Goal: Navigation & Orientation: Find specific page/section

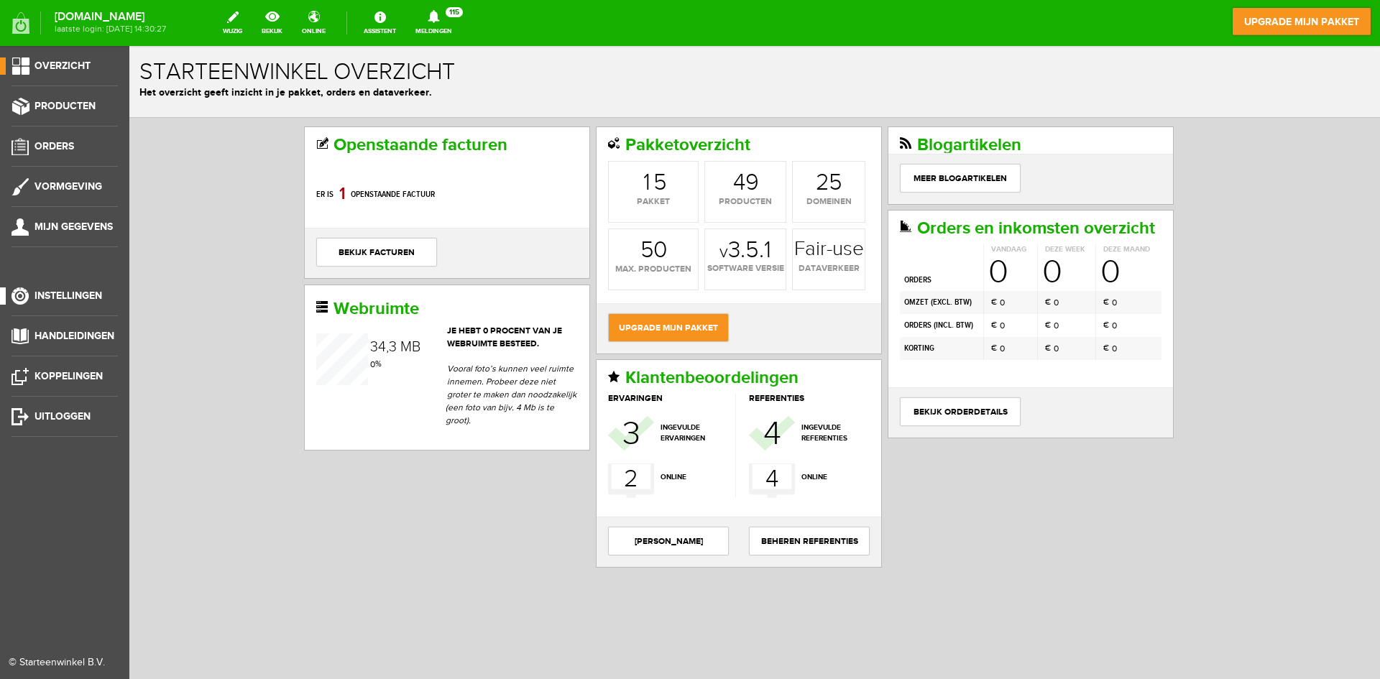
click at [83, 299] on span "Instellingen" at bounding box center [68, 296] width 68 height 12
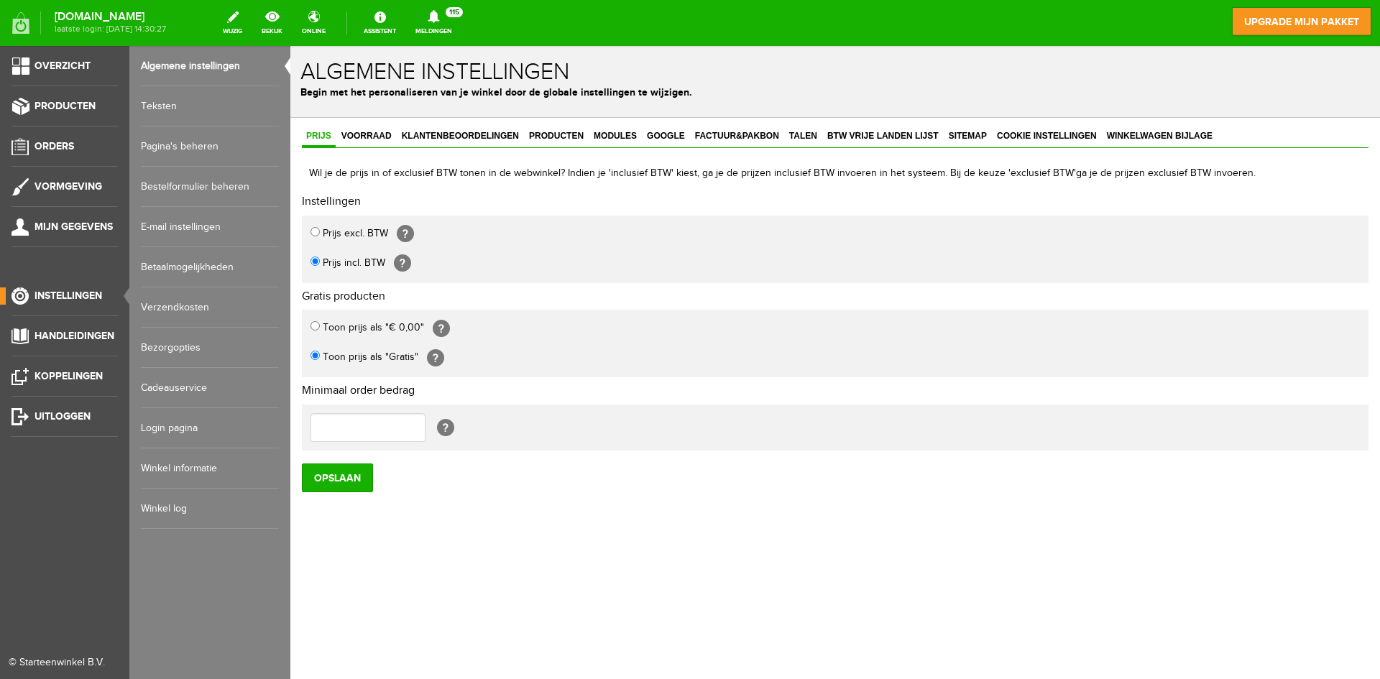
click at [52, 367] on ul "Overzicht Producten Orders Vormgeving Mijn gegevens Instellingen Handleidingen …" at bounding box center [64, 385] width 129 height 679
click at [50, 377] on span "Koppelingen" at bounding box center [68, 376] width 68 height 12
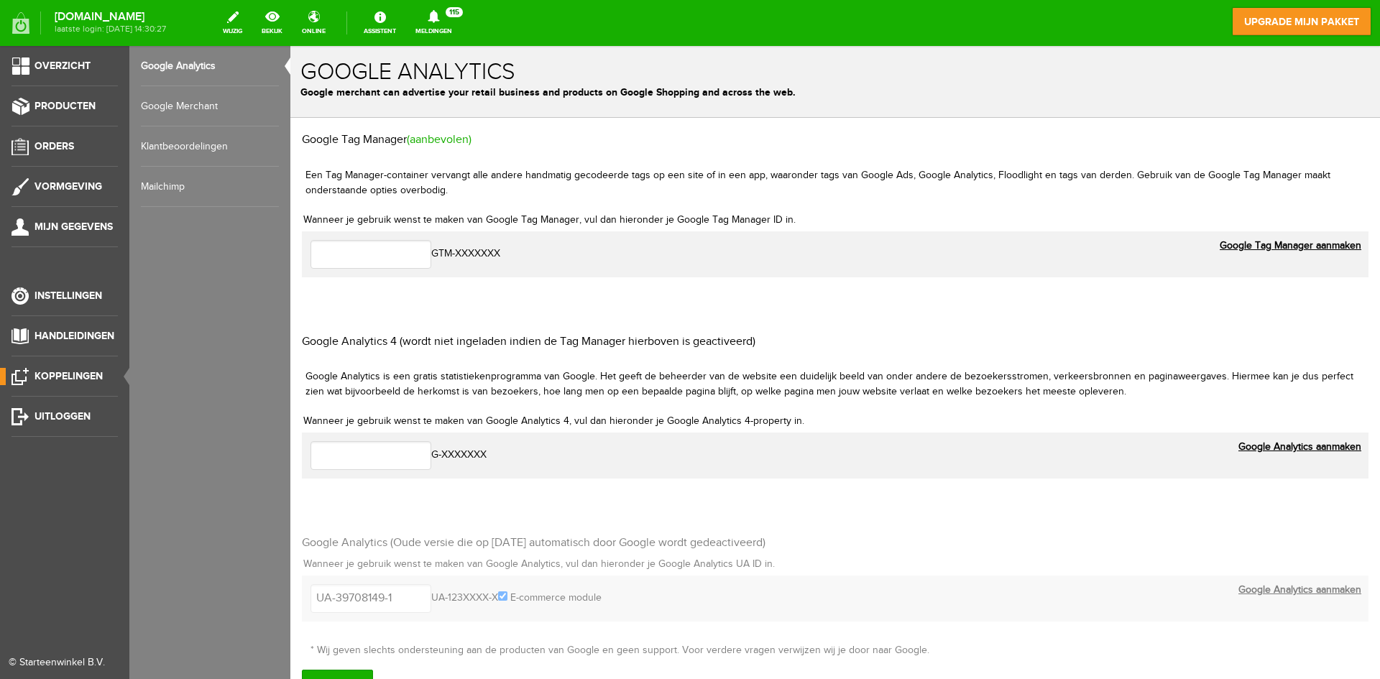
click at [58, 218] on ul "Overzicht Producten Orders Vormgeving Mijn gegevens Instellingen Handleidingen …" at bounding box center [64, 385] width 129 height 679
click at [55, 228] on span "Mijn gegevens" at bounding box center [73, 227] width 78 height 12
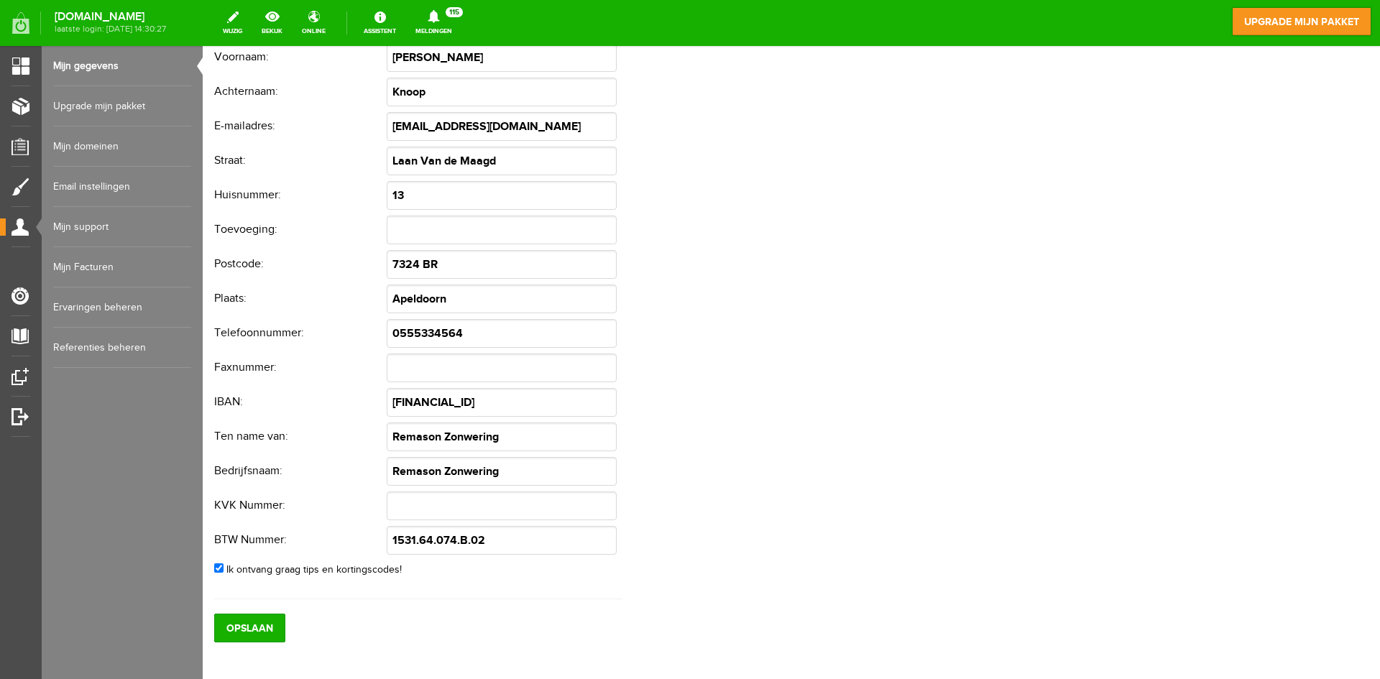
scroll to position [94, 0]
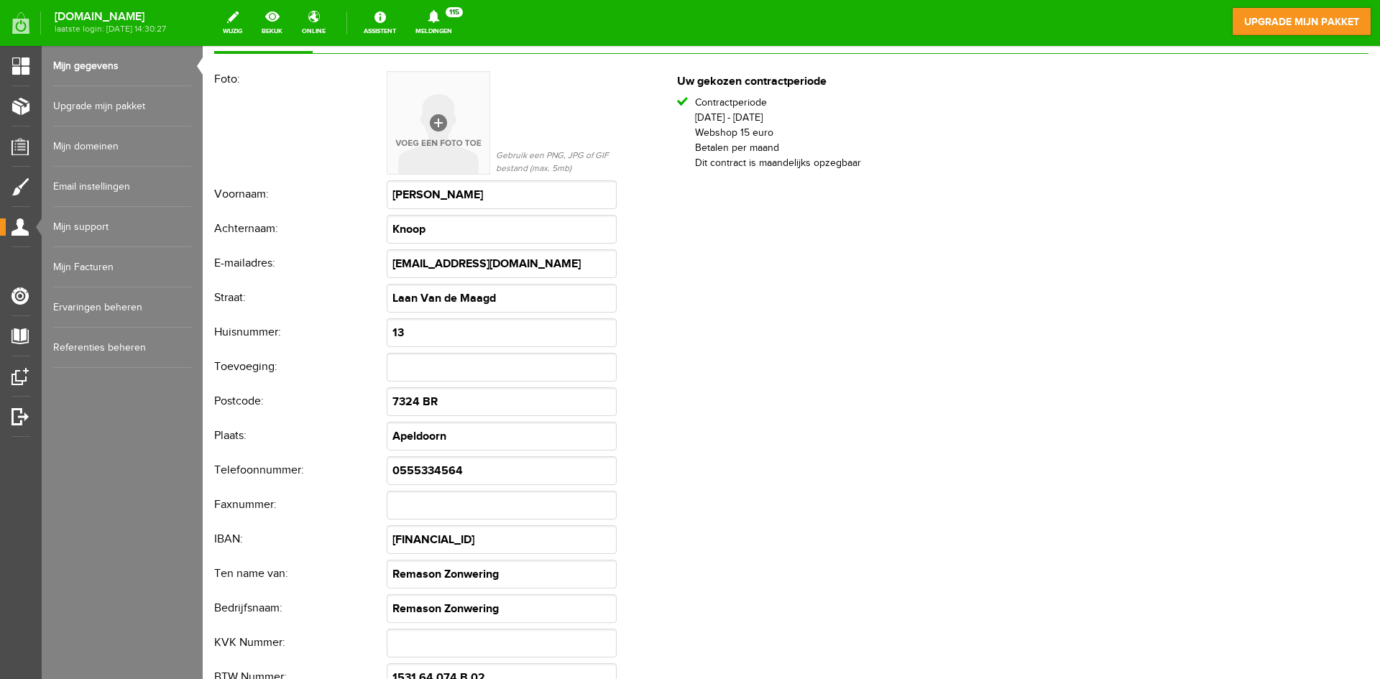
click at [91, 225] on link "Mijn support" at bounding box center [122, 227] width 138 height 40
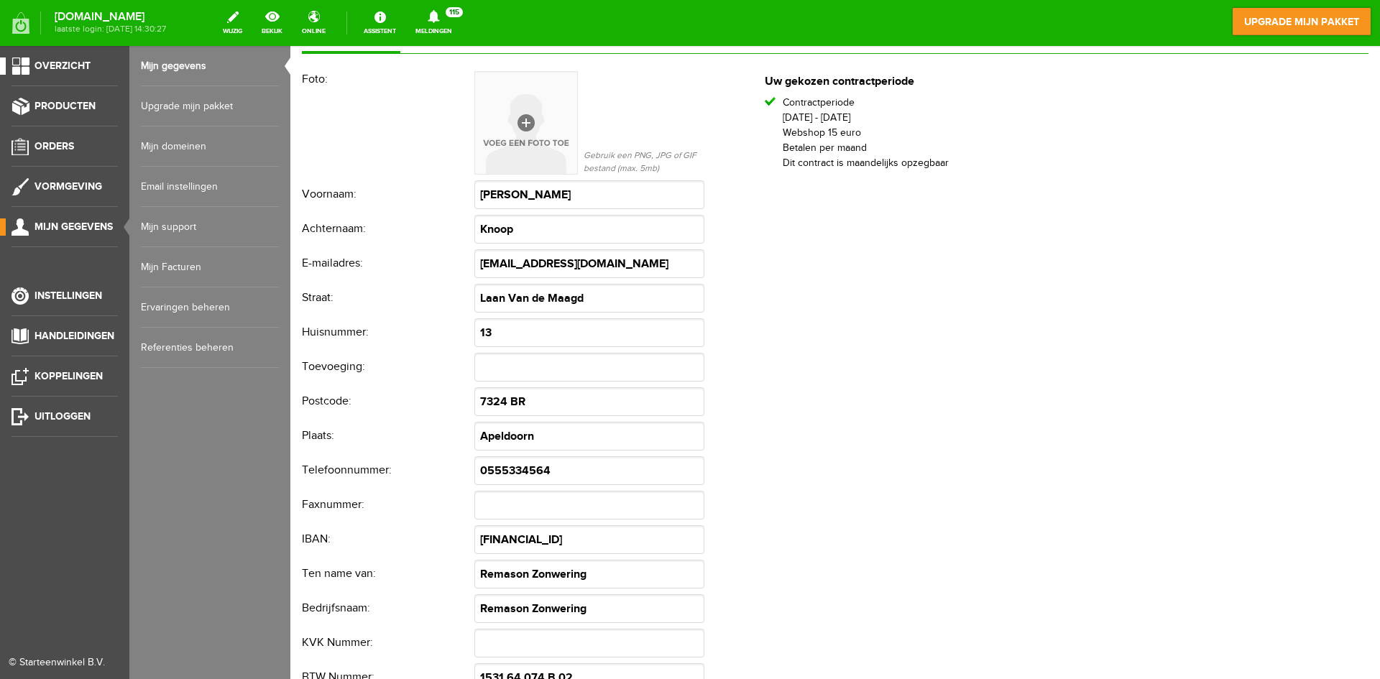
click at [101, 63] on link "Overzicht" at bounding box center [59, 65] width 118 height 17
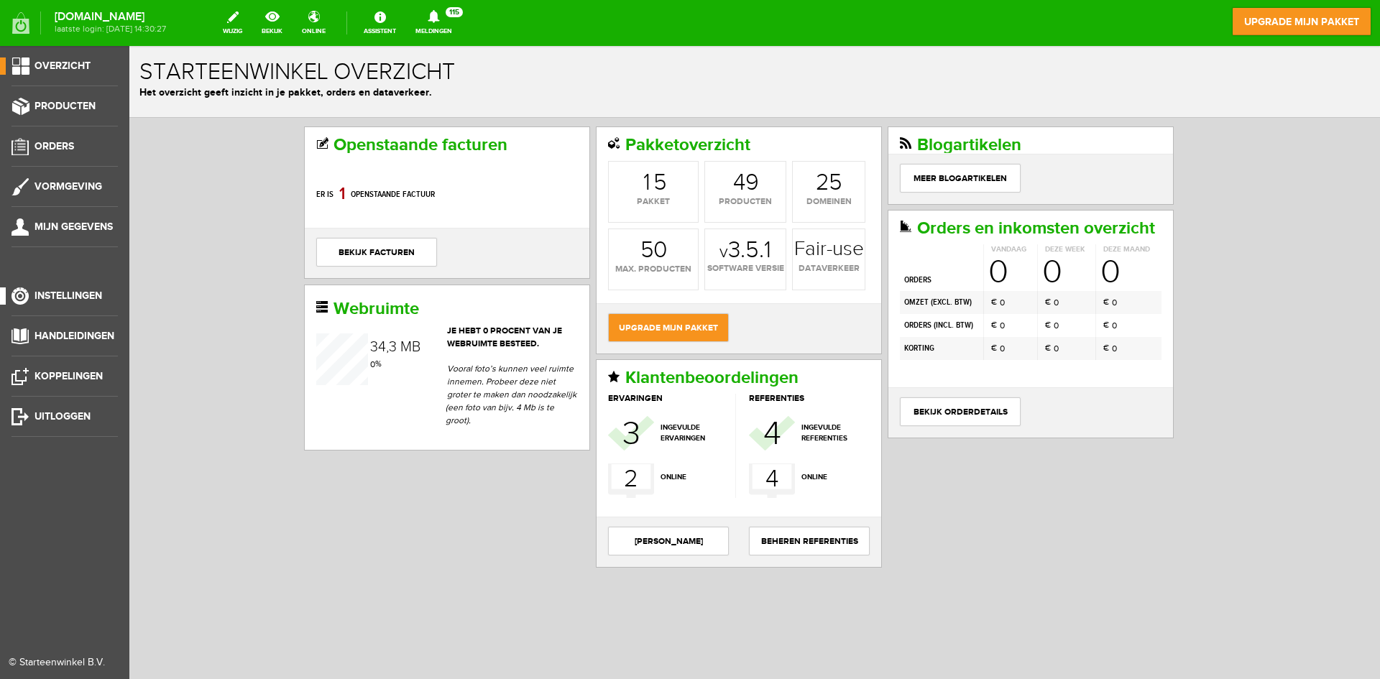
click at [105, 300] on link "Instellingen" at bounding box center [59, 295] width 118 height 17
